Goal: Transaction & Acquisition: Obtain resource

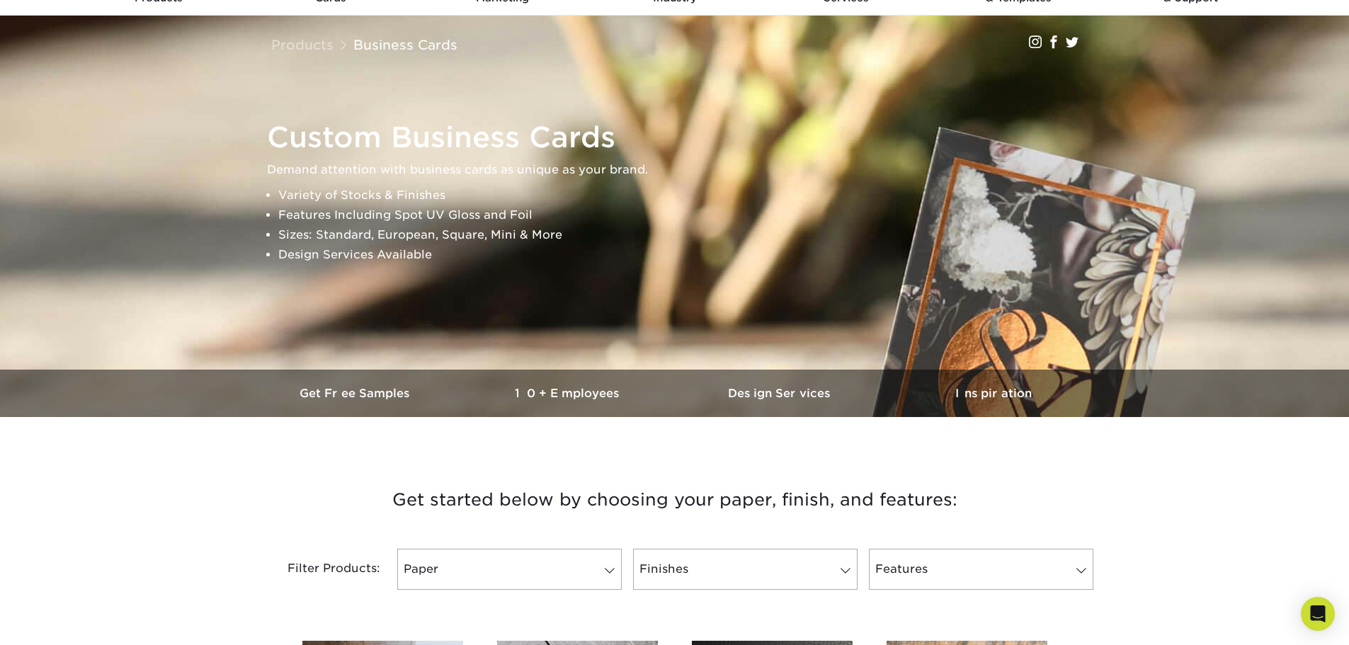
scroll to position [142, 0]
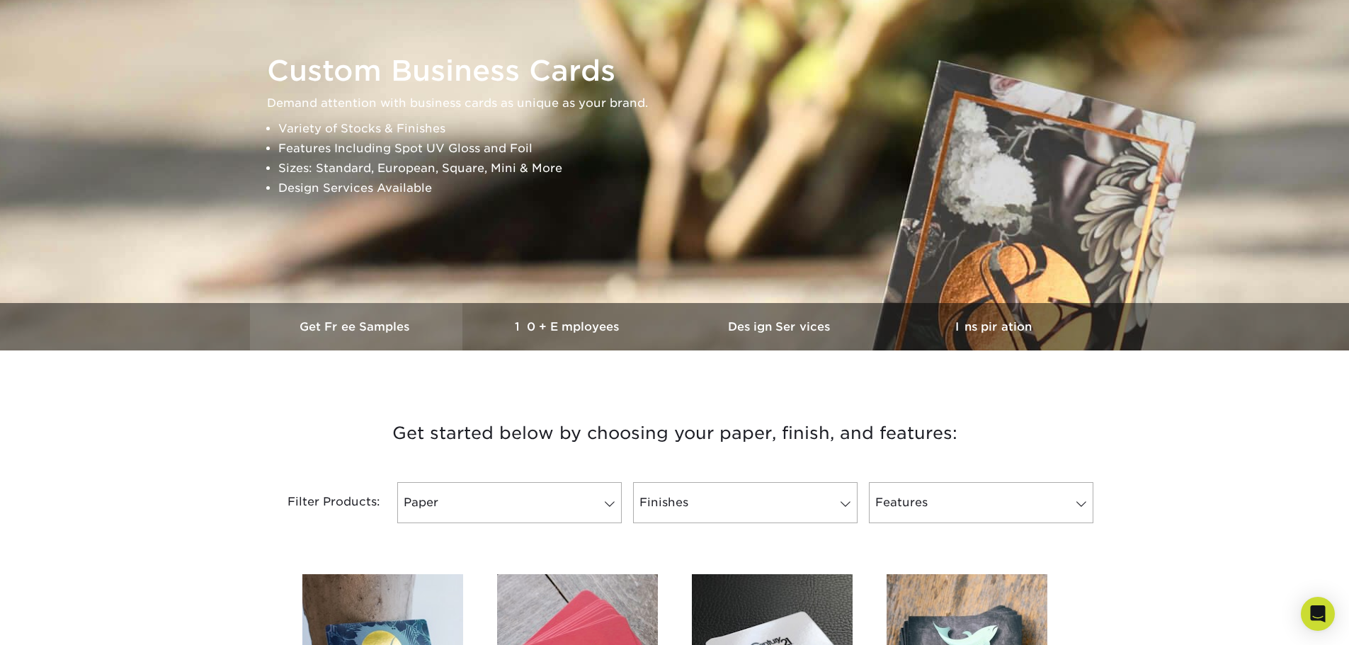
click at [329, 325] on h3 "Get Free Samples" at bounding box center [356, 326] width 213 height 13
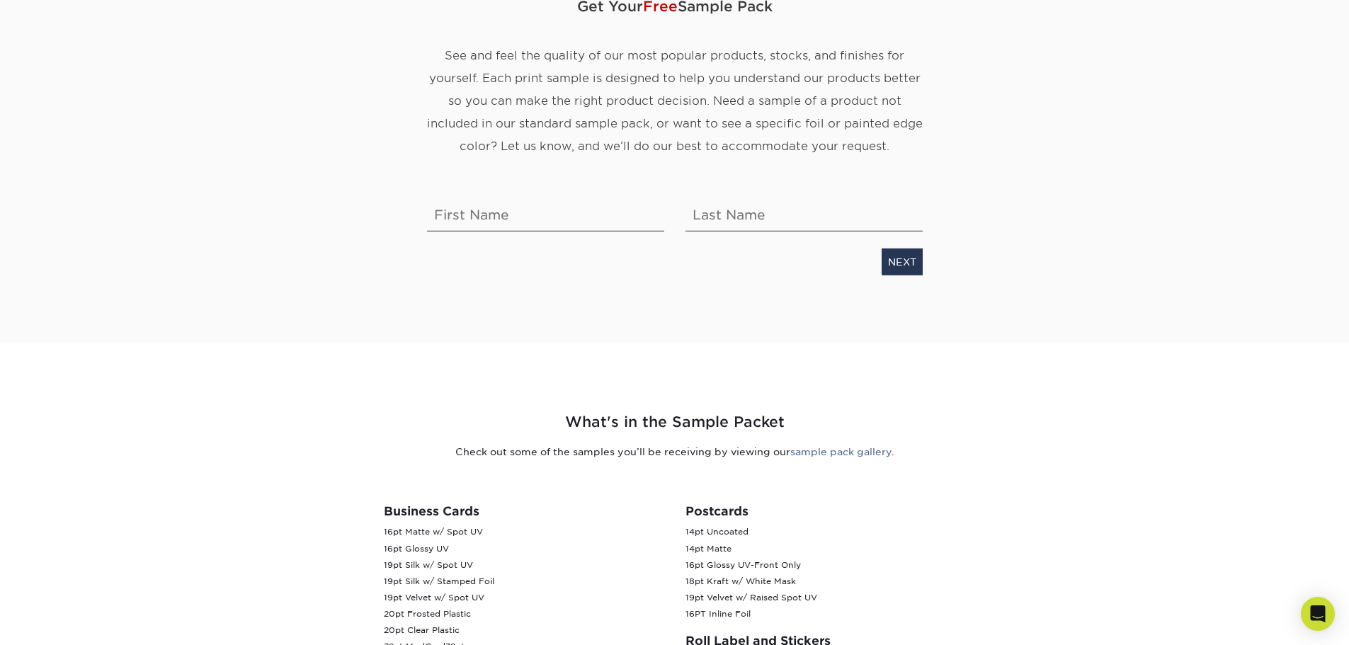
scroll to position [213, 0]
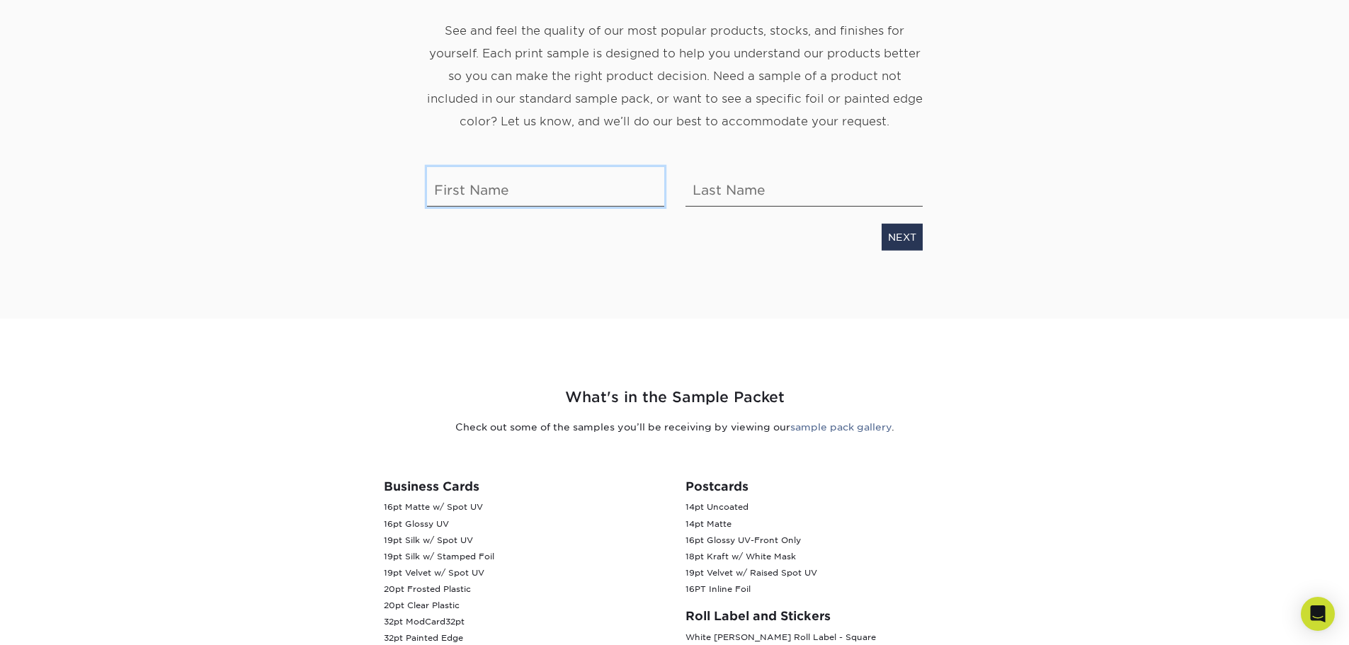
click at [520, 194] on input "text" at bounding box center [545, 187] width 237 height 40
type input "Joshua"
type input "Cernetic"
click at [901, 236] on link "NEXT" at bounding box center [902, 237] width 41 height 27
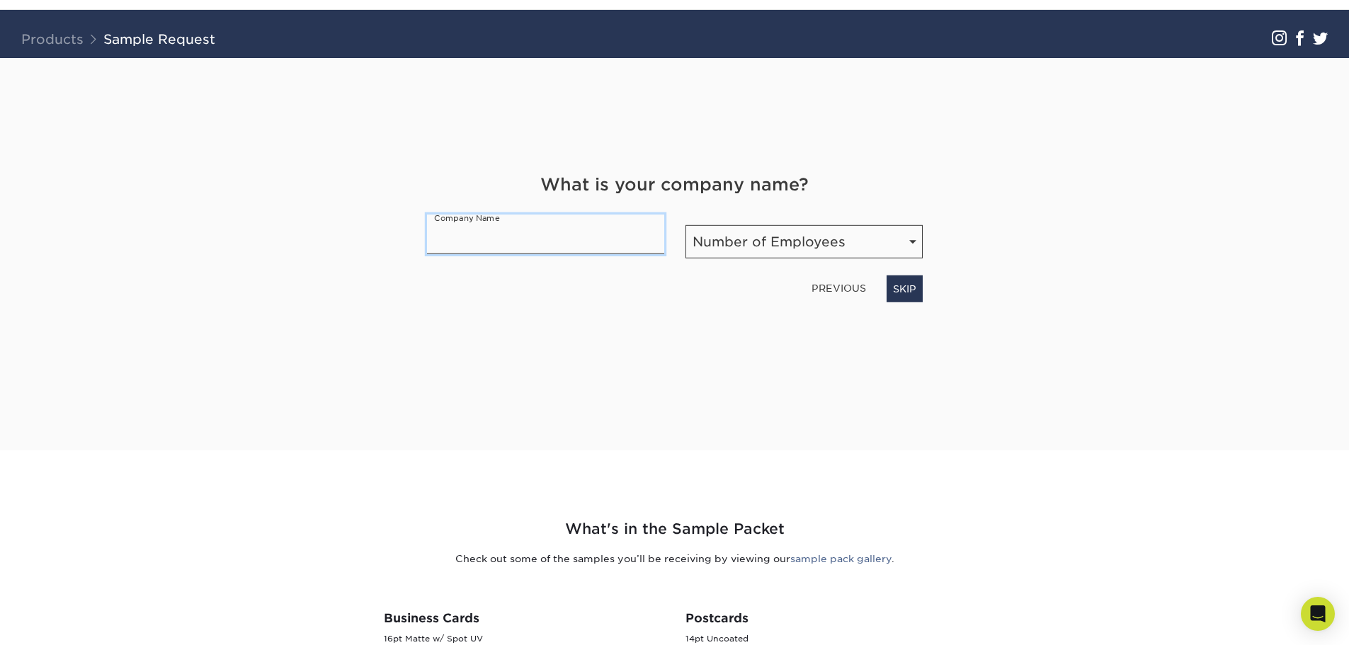
scroll to position [80, 0]
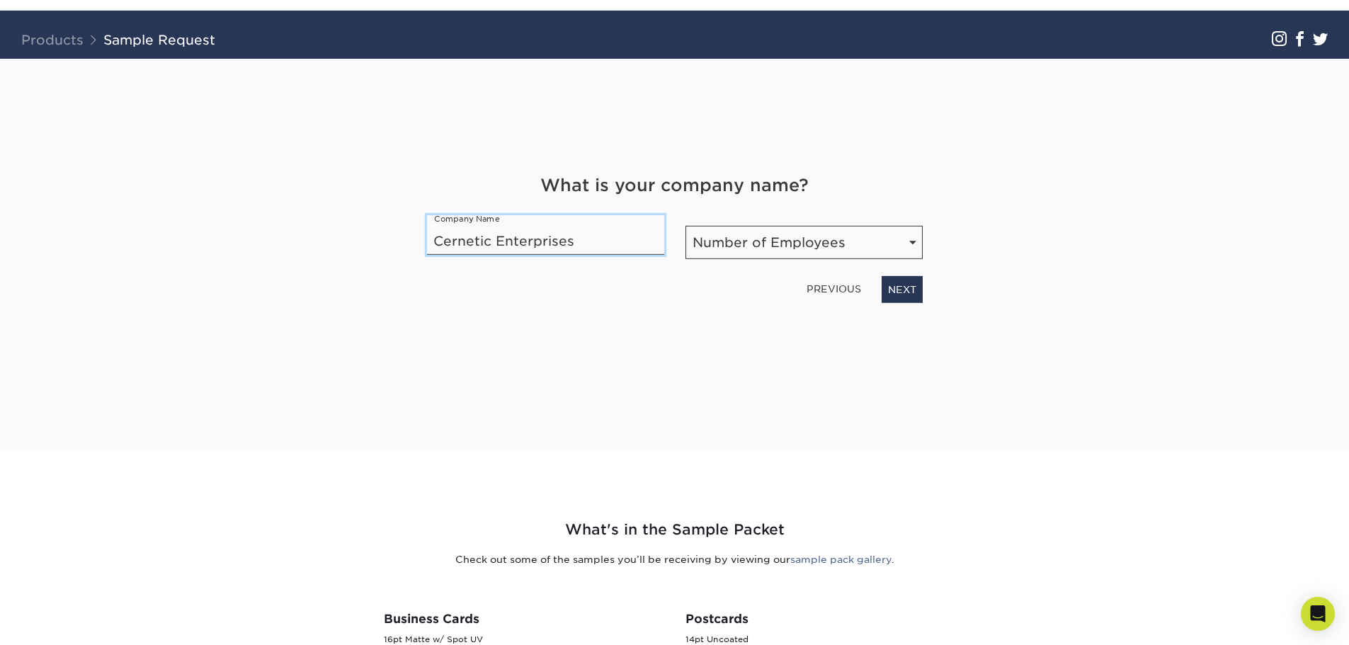
type input "Cernetic Enterprises"
click at [912, 252] on select "Number of Employees Self-employed 1-10 employees 11-50 employees 51-200 employe…" at bounding box center [804, 242] width 237 height 33
select select "1-10"
click at [686, 226] on select "Number of Employees Self-employed 1-10 employees 11-50 employees 51-200 employe…" at bounding box center [804, 242] width 237 height 33
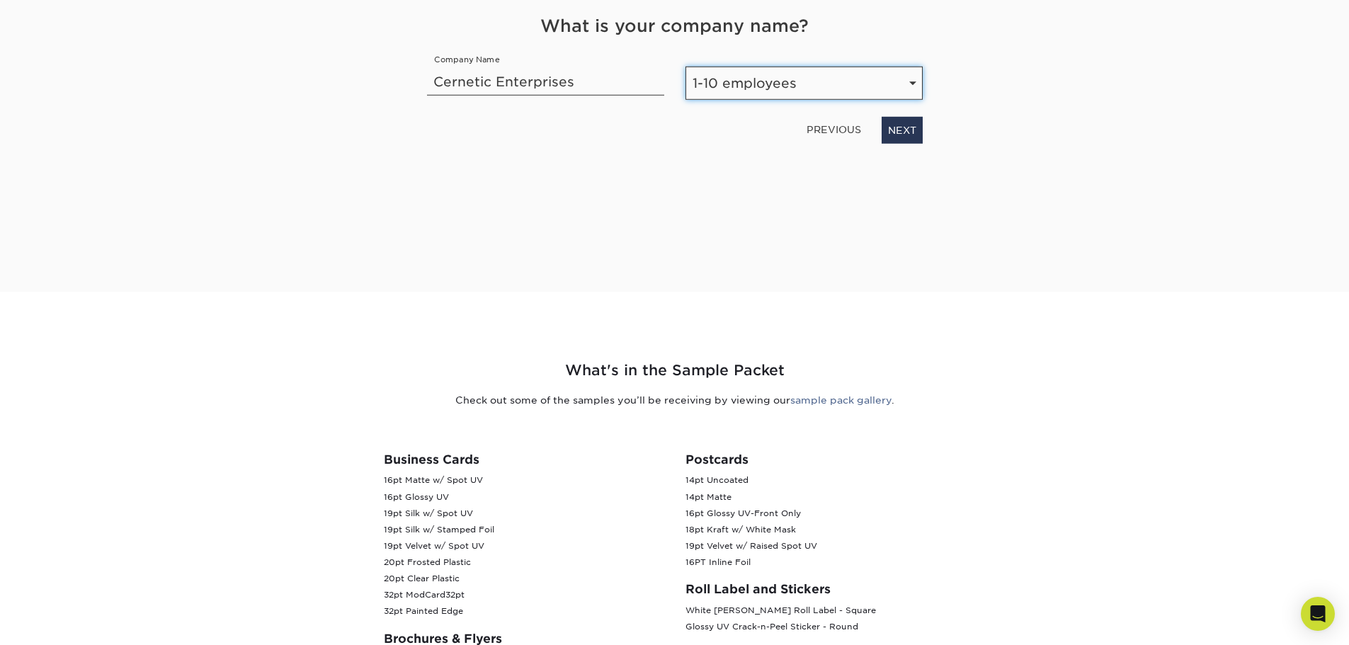
scroll to position [222, 0]
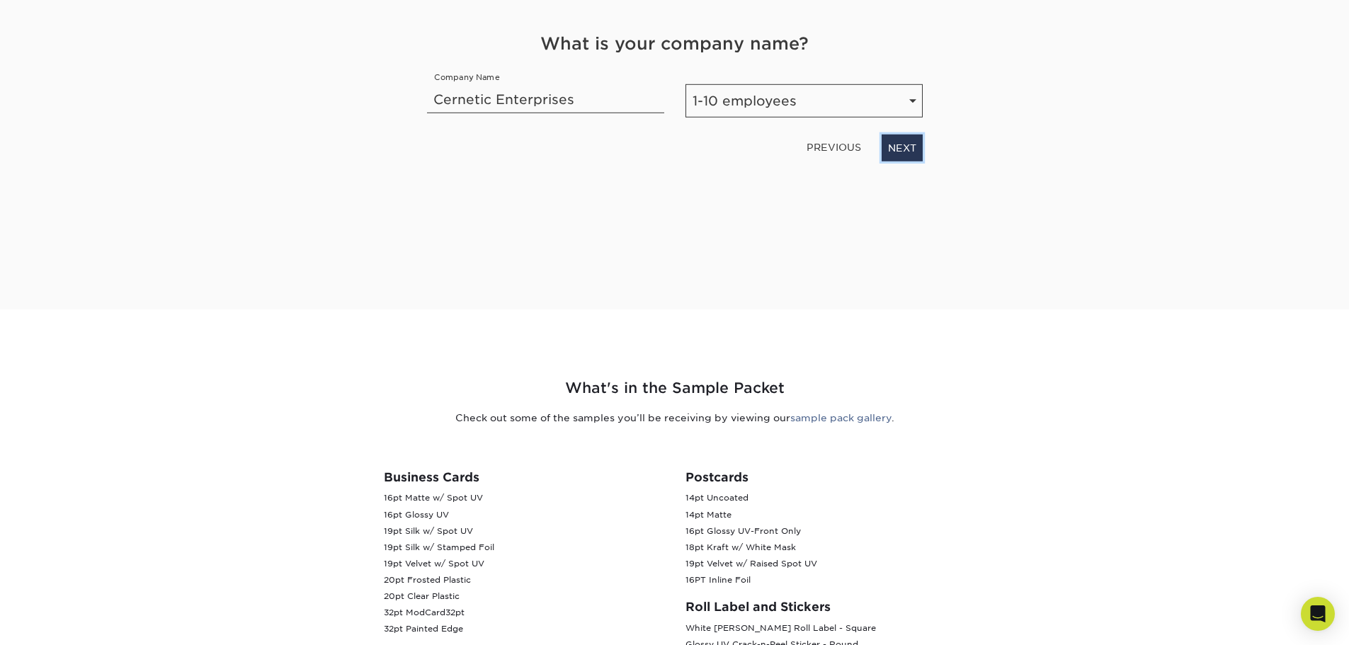
click at [898, 149] on link "NEXT" at bounding box center [902, 148] width 41 height 27
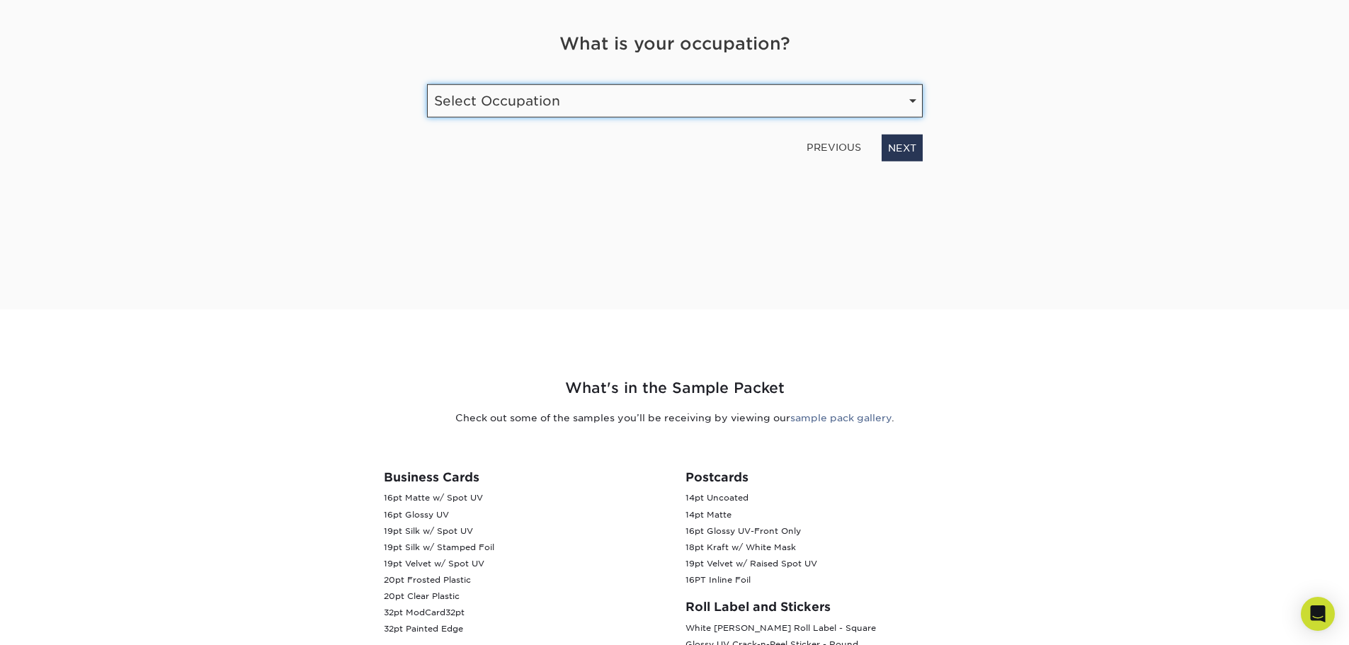
click at [627, 101] on select "Select Occupation Agency Automotive Blogger Cleaning Services Construction Educ…" at bounding box center [675, 100] width 496 height 33
select select "Other"
click at [427, 84] on select "Select Occupation Agency Automotive Blogger Cleaning Services Construction Educ…" at bounding box center [675, 100] width 496 height 33
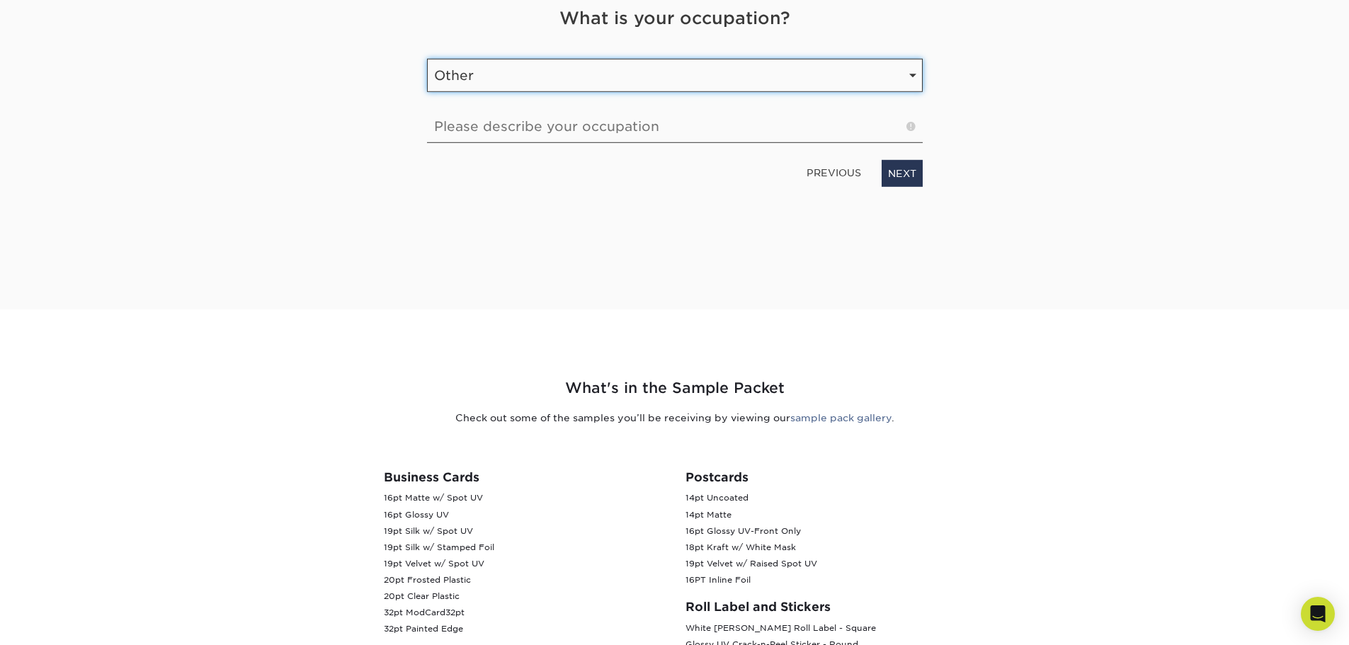
scroll to position [196, 0]
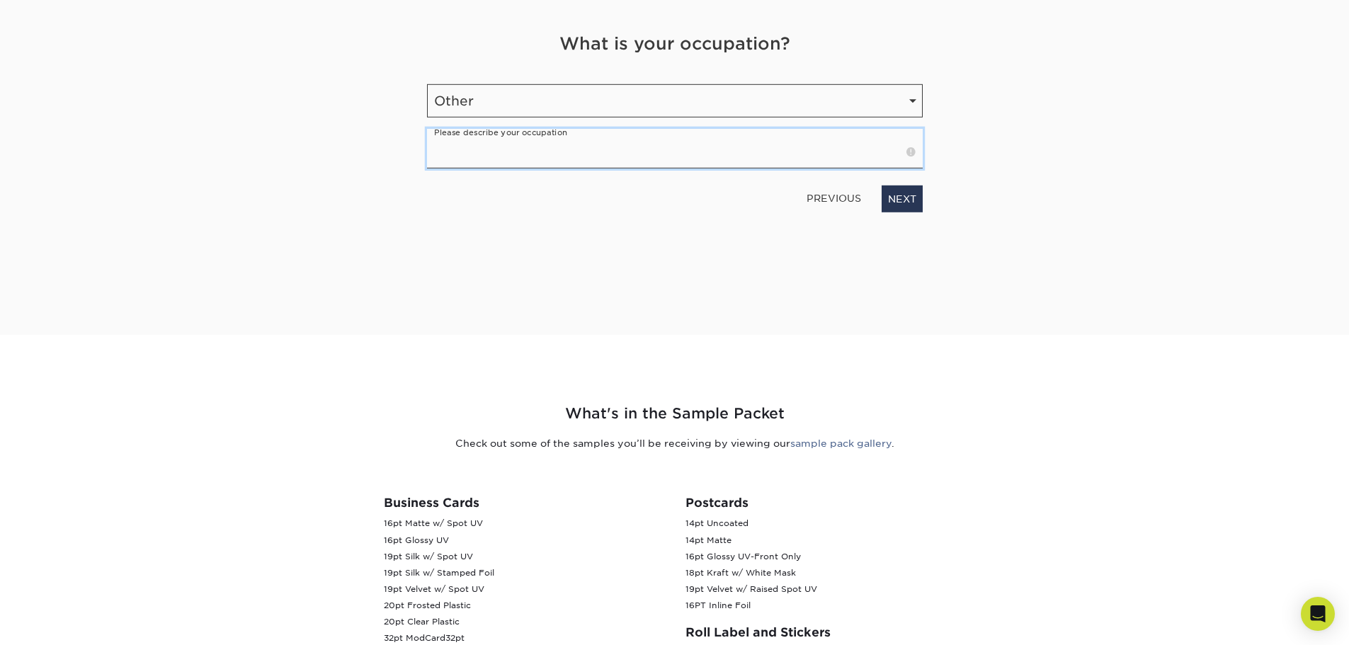
click at [656, 166] on input "text" at bounding box center [675, 149] width 496 height 40
type input "Consultant, designer and Automotive"
click at [905, 203] on link "NEXT" at bounding box center [902, 199] width 41 height 27
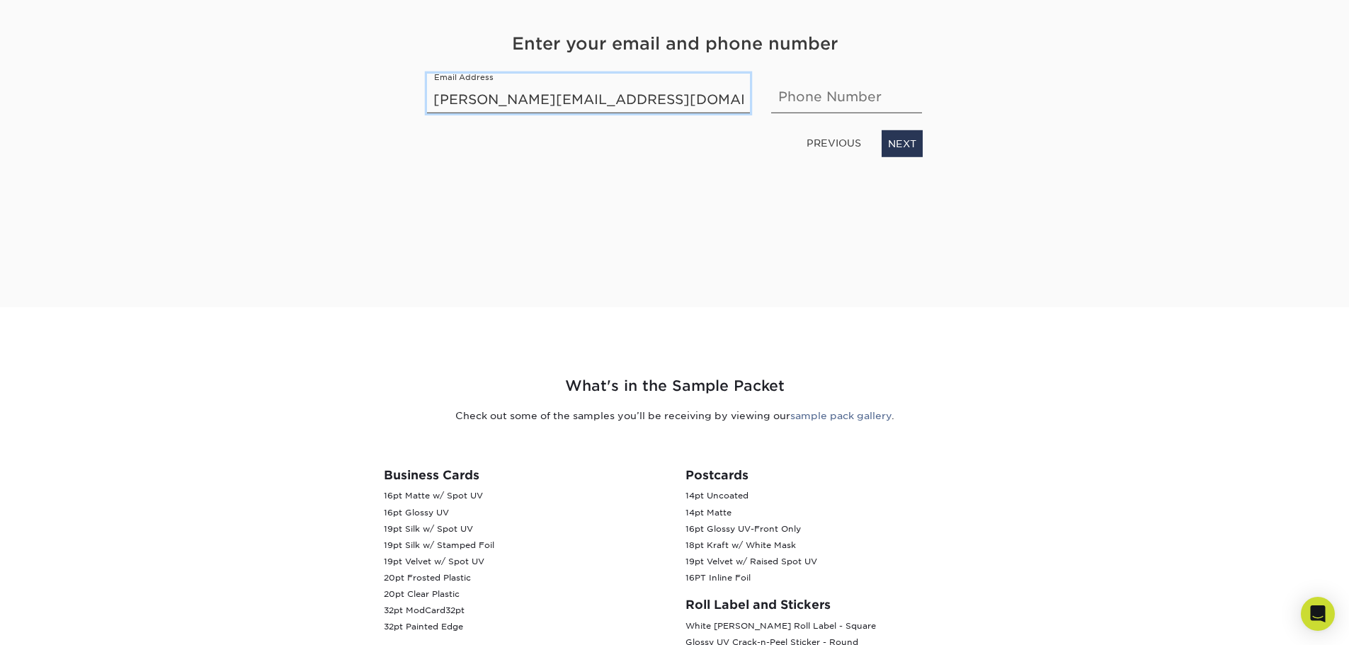
type input "[PERSON_NAME][EMAIL_ADDRESS][DOMAIN_NAME]"
type input "9373473040"
drag, startPoint x: 909, startPoint y: 147, endPoint x: 901, endPoint y: 165, distance: 20.0
click at [909, 147] on link "NEXT" at bounding box center [902, 143] width 41 height 27
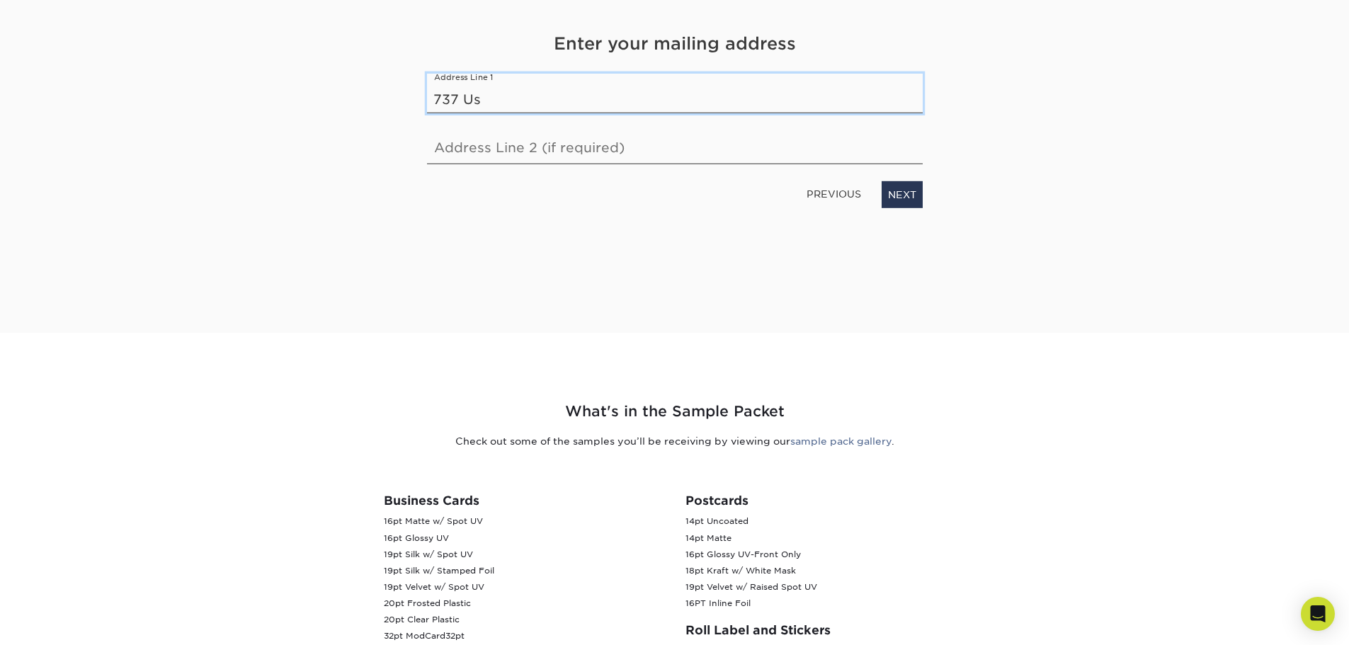
type input "737 US Route 42 East"
click at [555, 153] on input "text" at bounding box center [675, 145] width 496 height 40
type input "Xenia Ohio"
drag, startPoint x: 517, startPoint y: 148, endPoint x: 395, endPoint y: 153, distance: 121.9
click at [395, 153] on div "Get Your Free Sample Pack See and feel the quality of our most popular products…" at bounding box center [675, 136] width 829 height 392
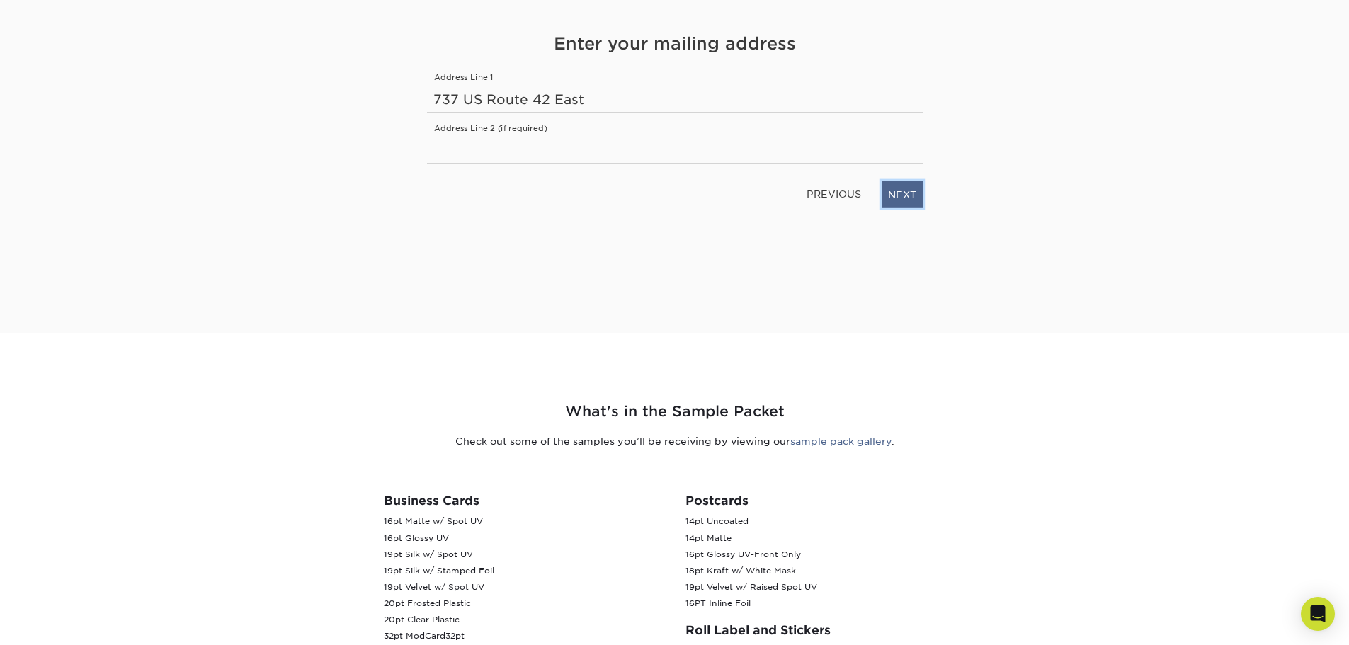
click at [918, 197] on link "NEXT" at bounding box center [902, 194] width 41 height 27
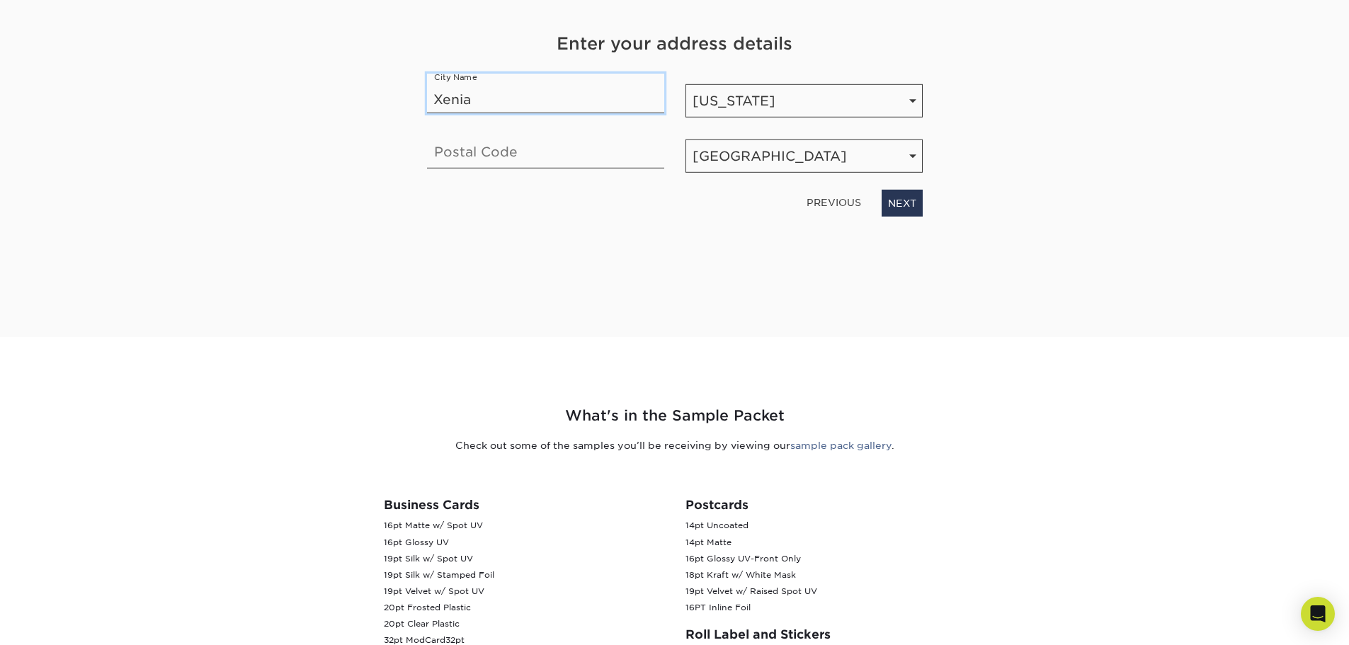
type input "Xenia"
type input "45385"
click at [905, 203] on link "NEXT" at bounding box center [902, 203] width 41 height 27
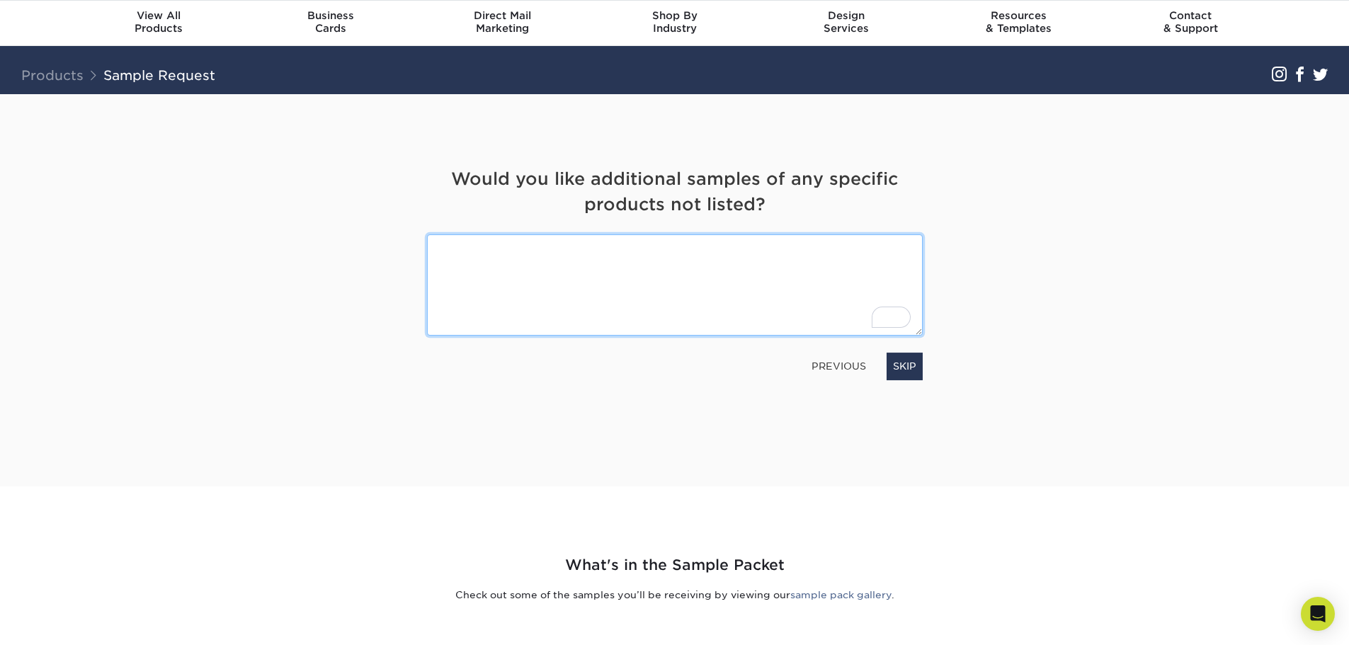
scroll to position [38, 0]
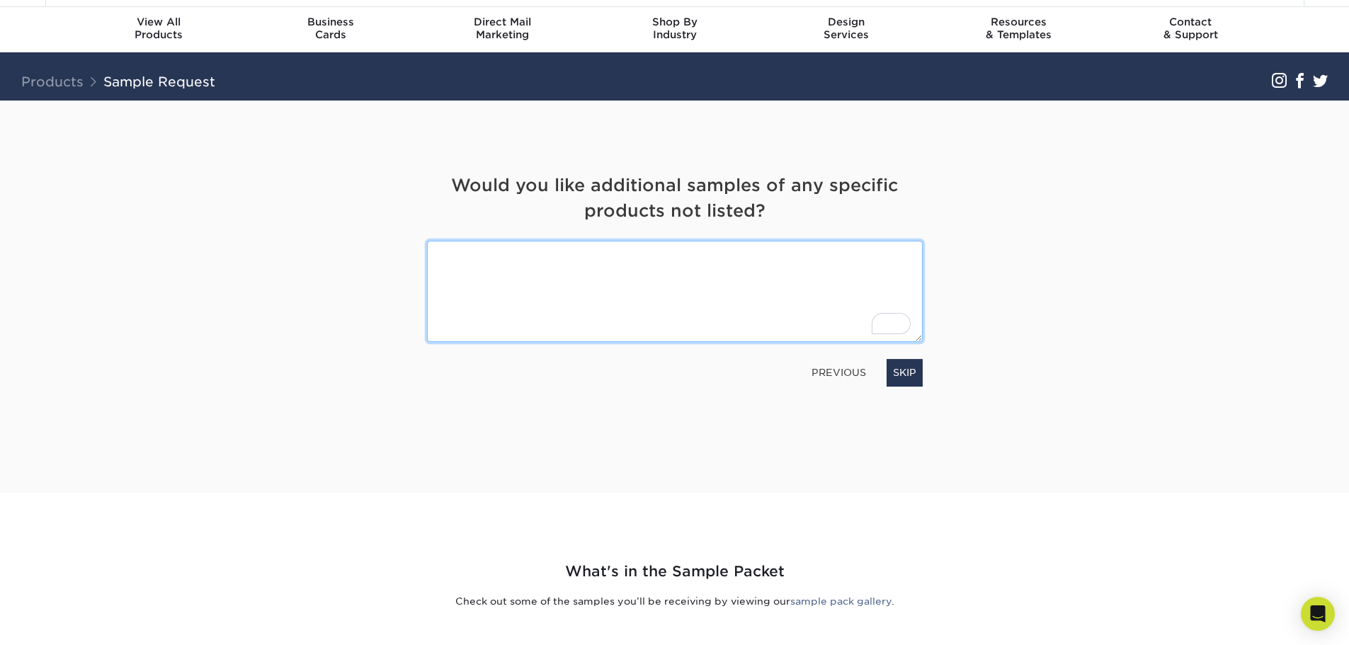
click at [444, 302] on textarea "To enrich screen reader interactions, please activate Accessibility in Grammarl…" at bounding box center [675, 291] width 496 height 101
drag, startPoint x: 561, startPoint y: 260, endPoint x: 470, endPoint y: 254, distance: 91.6
click at [464, 254] on textarea "Note pad and folders" at bounding box center [675, 291] width 496 height 101
click at [565, 252] on textarea "Note pad and folders" at bounding box center [675, 291] width 496 height 101
click at [623, 317] on textarea "Note pad, brochures and flyers" at bounding box center [675, 291] width 496 height 101
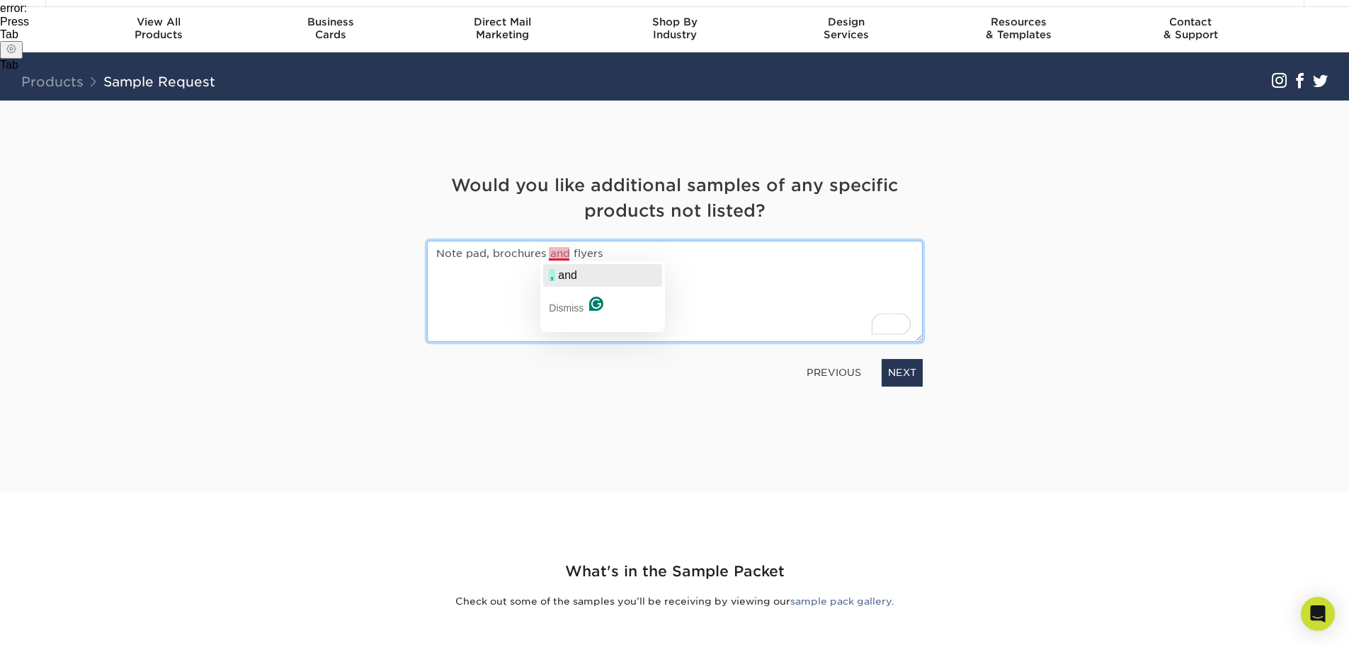
click at [565, 271] on span "and" at bounding box center [567, 275] width 19 height 12
type textarea "Note pad, brochures, and flyers"
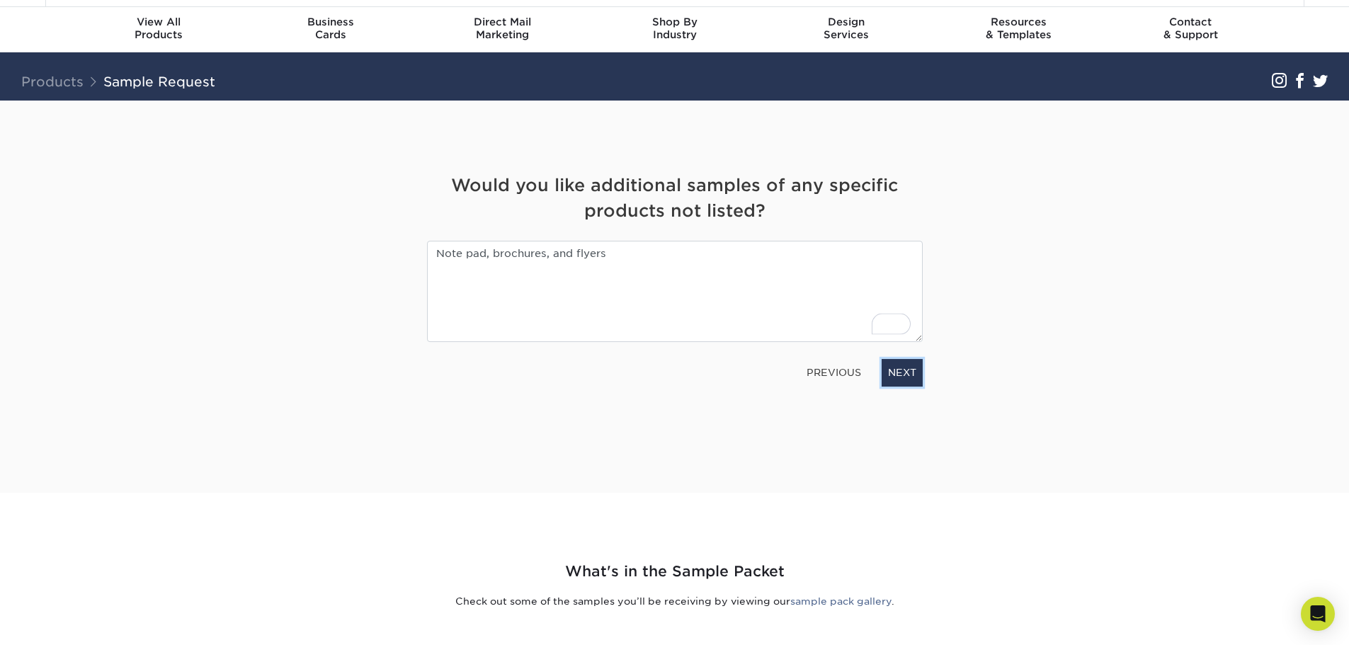
click at [915, 375] on link "NEXT" at bounding box center [902, 372] width 41 height 27
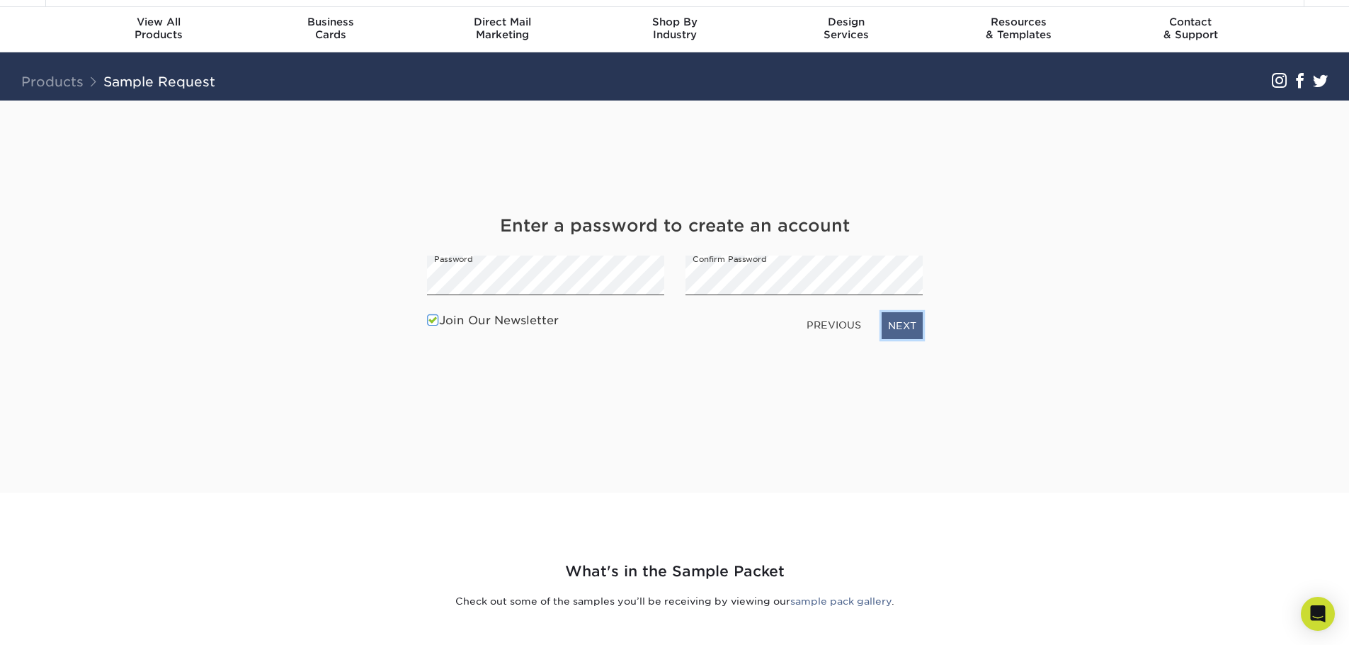
click at [909, 320] on link "NEXT" at bounding box center [902, 325] width 41 height 27
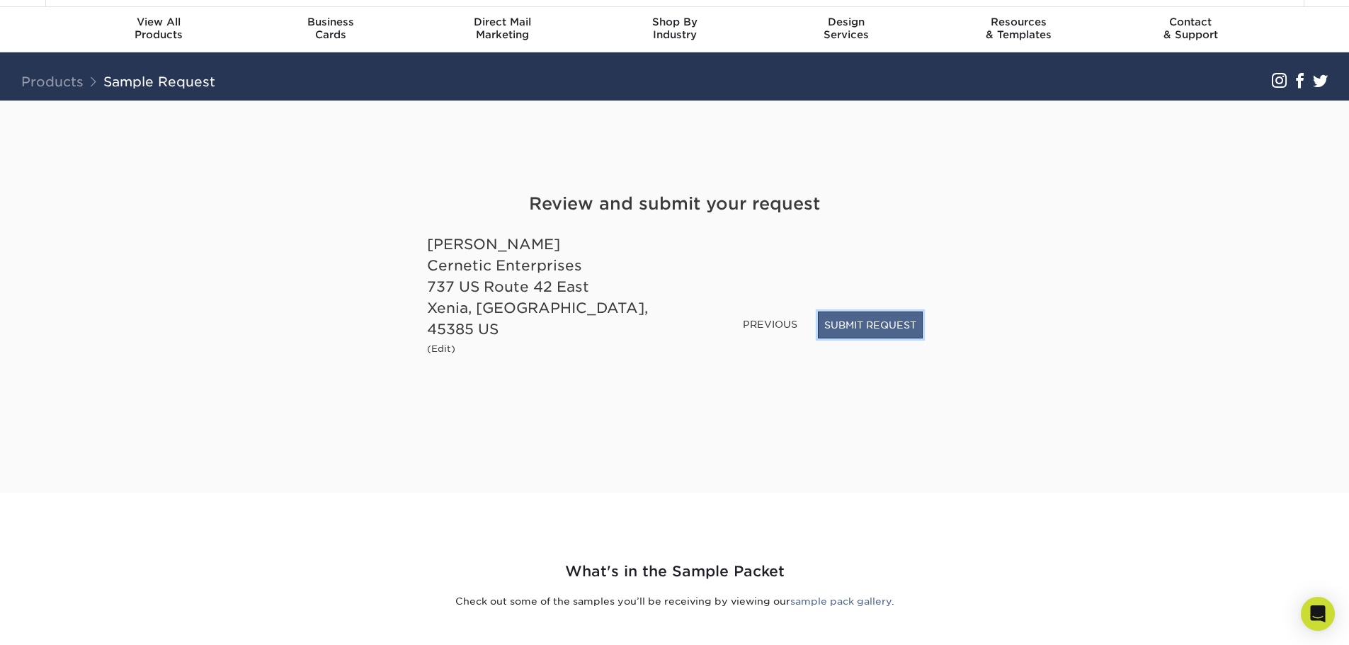
click at [873, 339] on button "SUBMIT REQUEST" at bounding box center [870, 325] width 105 height 27
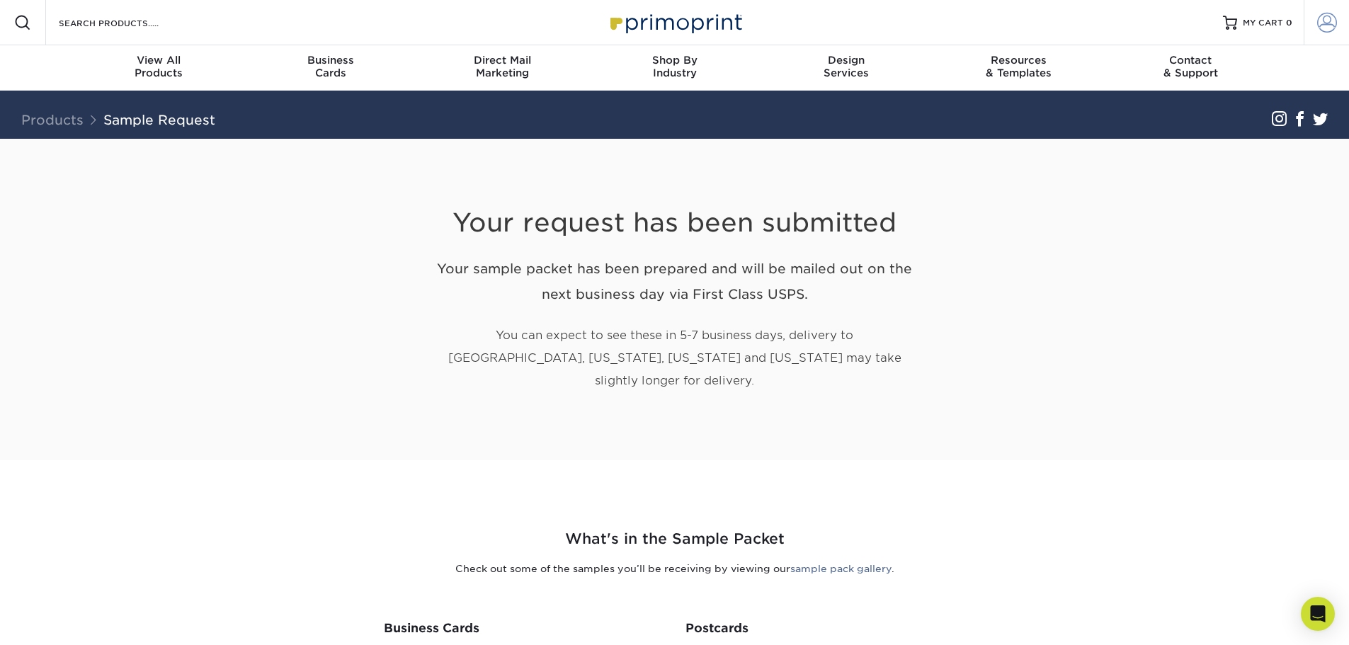
click at [1326, 29] on span at bounding box center [1328, 23] width 20 height 20
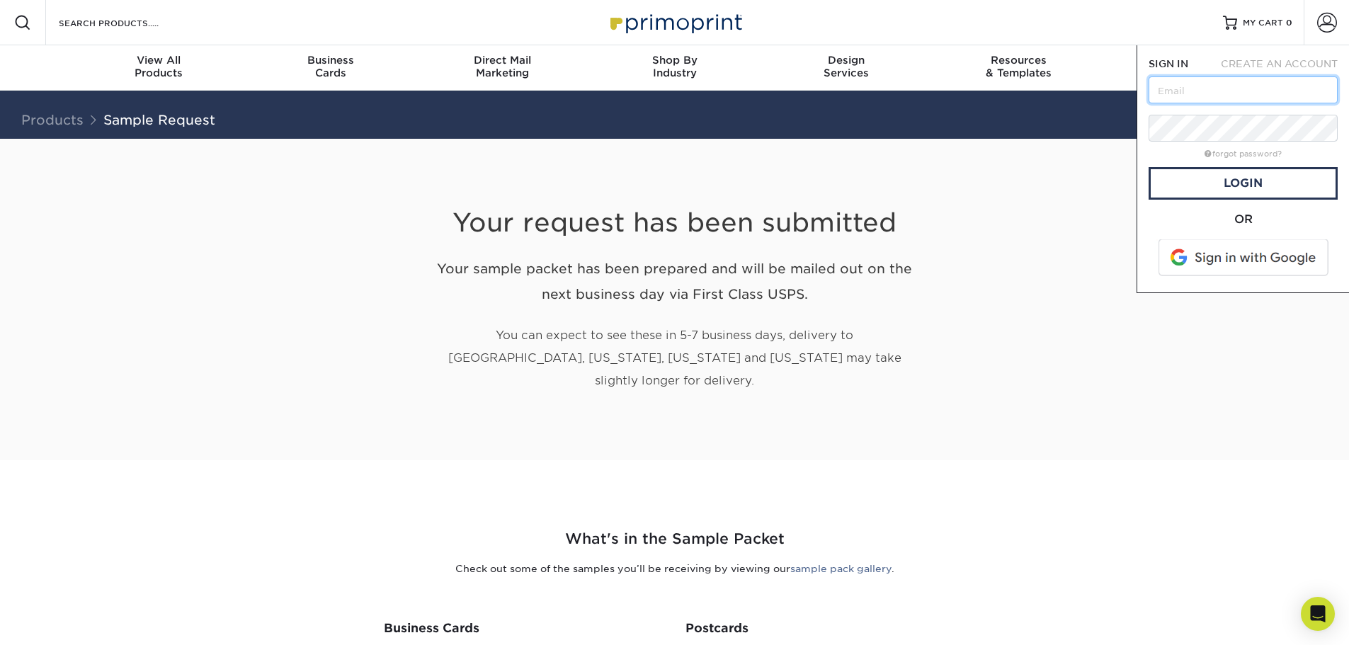
click at [1234, 94] on input "text" at bounding box center [1243, 90] width 189 height 27
type input "[PERSON_NAME][EMAIL_ADDRESS][DOMAIN_NAME]"
click at [1189, 201] on form "SIGN IN CREATE AN ACCOUNT [PERSON_NAME][EMAIL_ADDRESS][DOMAIN_NAME] forgot pass…" at bounding box center [1243, 169] width 189 height 225
click at [1188, 188] on link "Login" at bounding box center [1243, 183] width 189 height 33
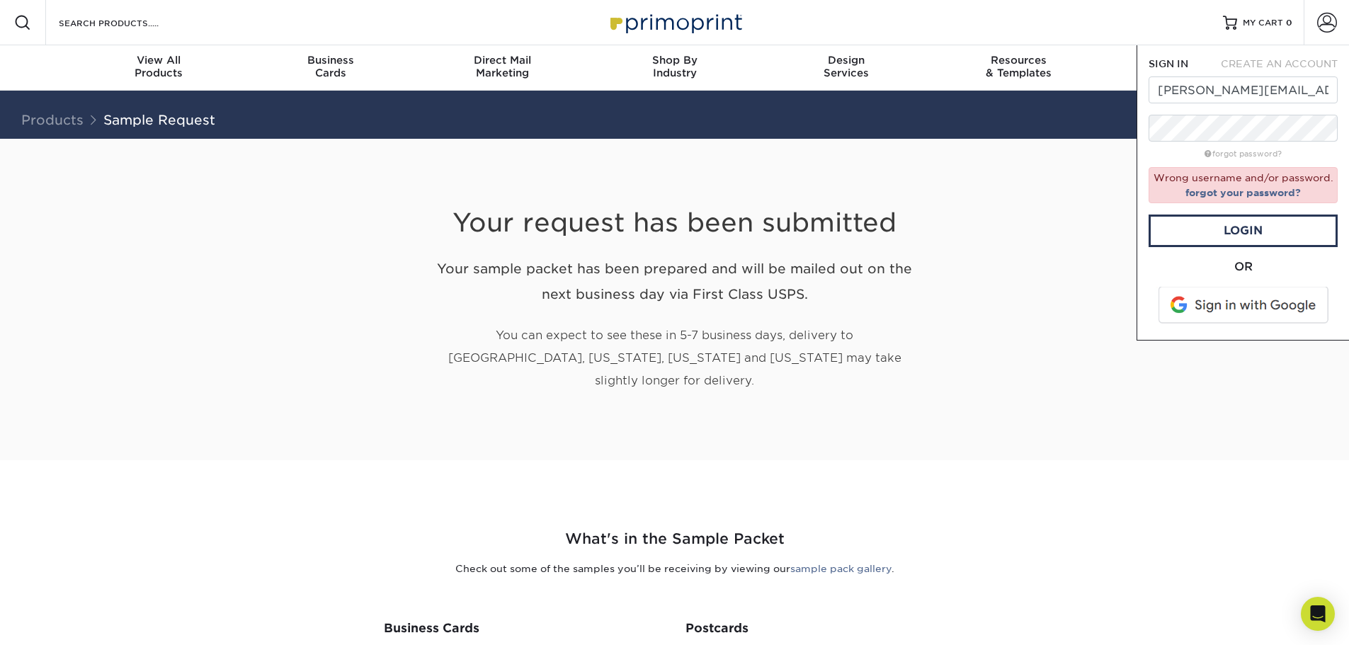
drag, startPoint x: 1077, startPoint y: 17, endPoint x: 1136, endPoint y: 16, distance: 59.5
click at [1077, 17] on div "Resources Menu Search Products Account SIGN IN CREATE AN ACCOUNT [PERSON_NAME][…" at bounding box center [674, 22] width 1349 height 45
